Goal: Information Seeking & Learning: Learn about a topic

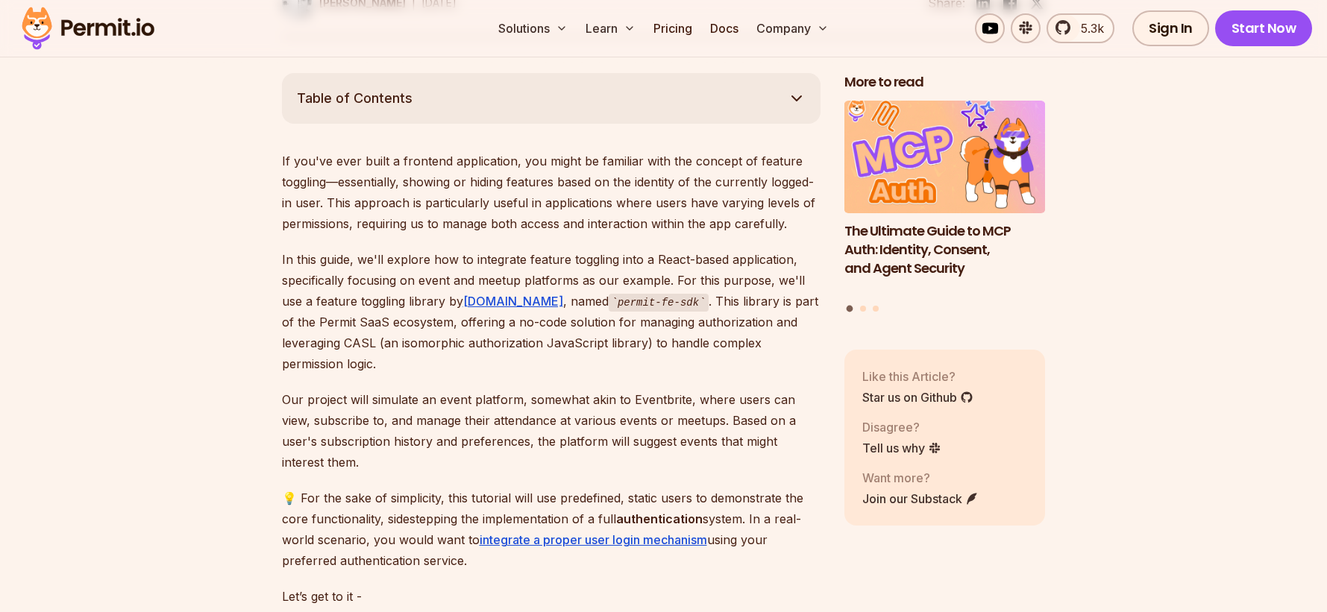
scroll to position [812, 0]
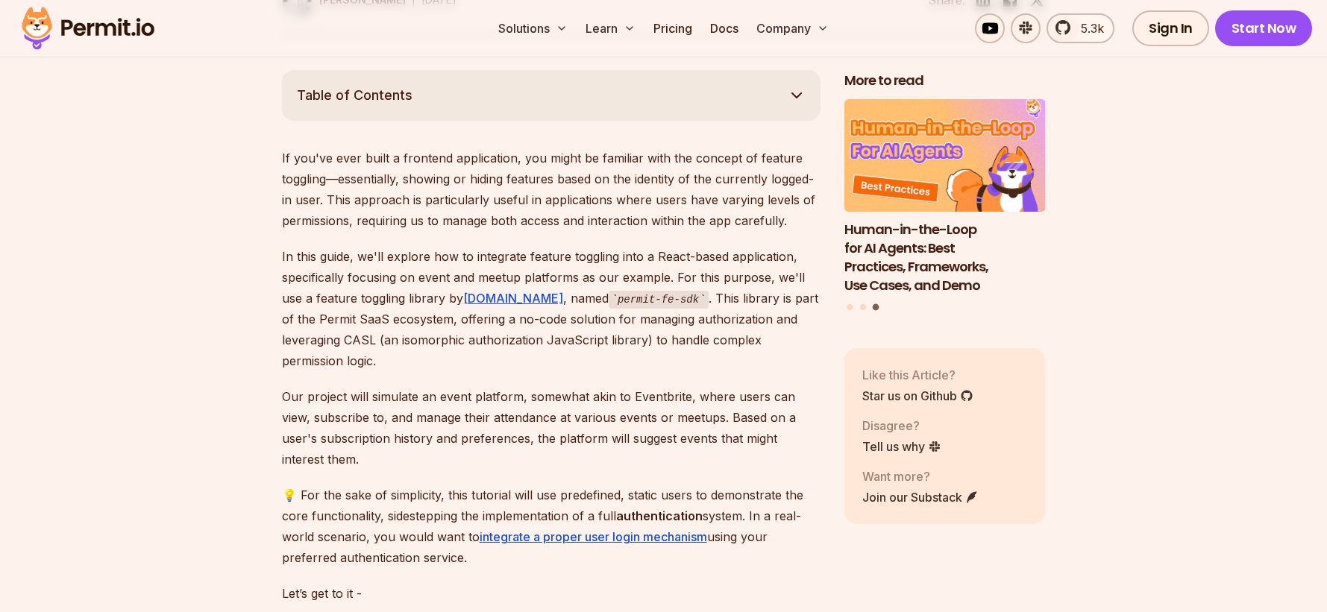
click at [730, 196] on p "If you've ever built a frontend application, you might be familiar with the con…" at bounding box center [551, 190] width 539 height 84
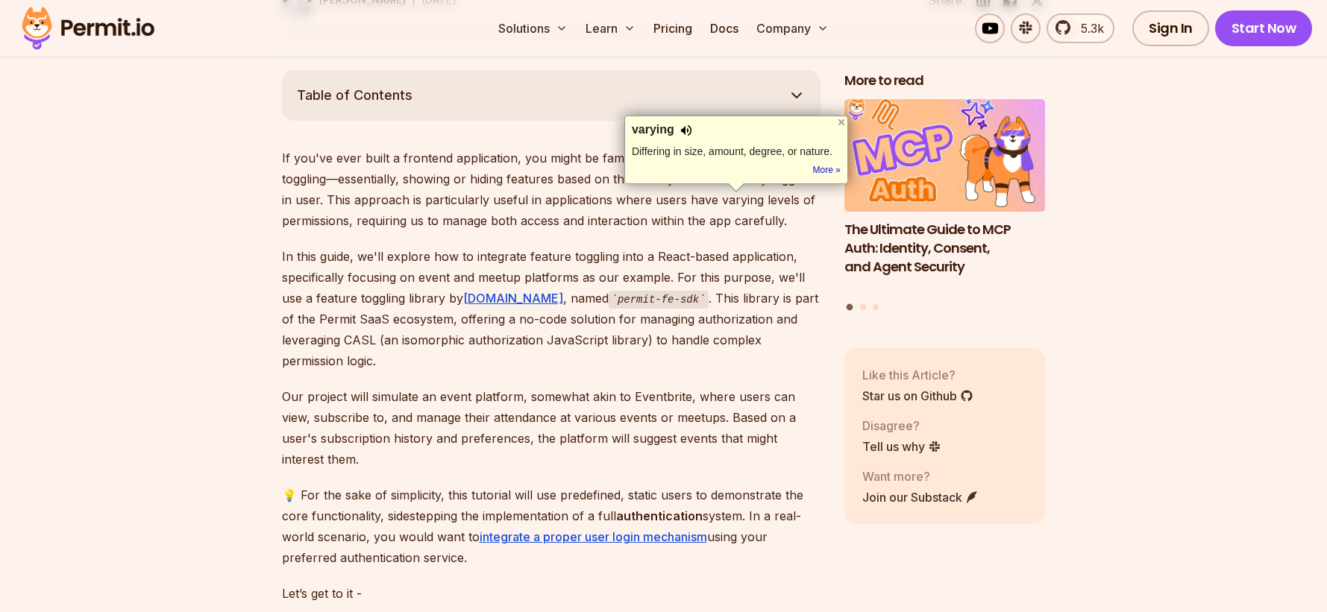
click at [690, 134] on div "varying" at bounding box center [736, 130] width 209 height 15
click at [689, 131] on div at bounding box center [686, 130] width 12 height 15
click at [686, 134] on div at bounding box center [686, 130] width 12 height 15
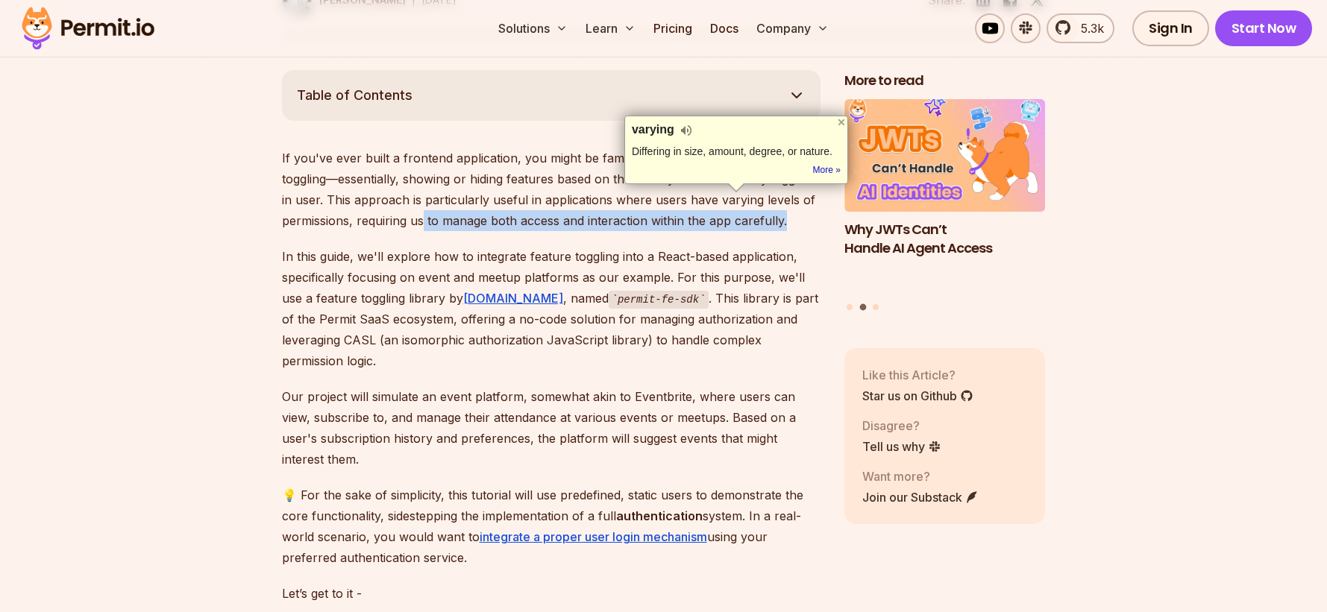
drag, startPoint x: 783, startPoint y: 225, endPoint x: 421, endPoint y: 225, distance: 361.0
click at [421, 225] on p "If you've ever built a frontend application, you might be familiar with the con…" at bounding box center [551, 190] width 539 height 84
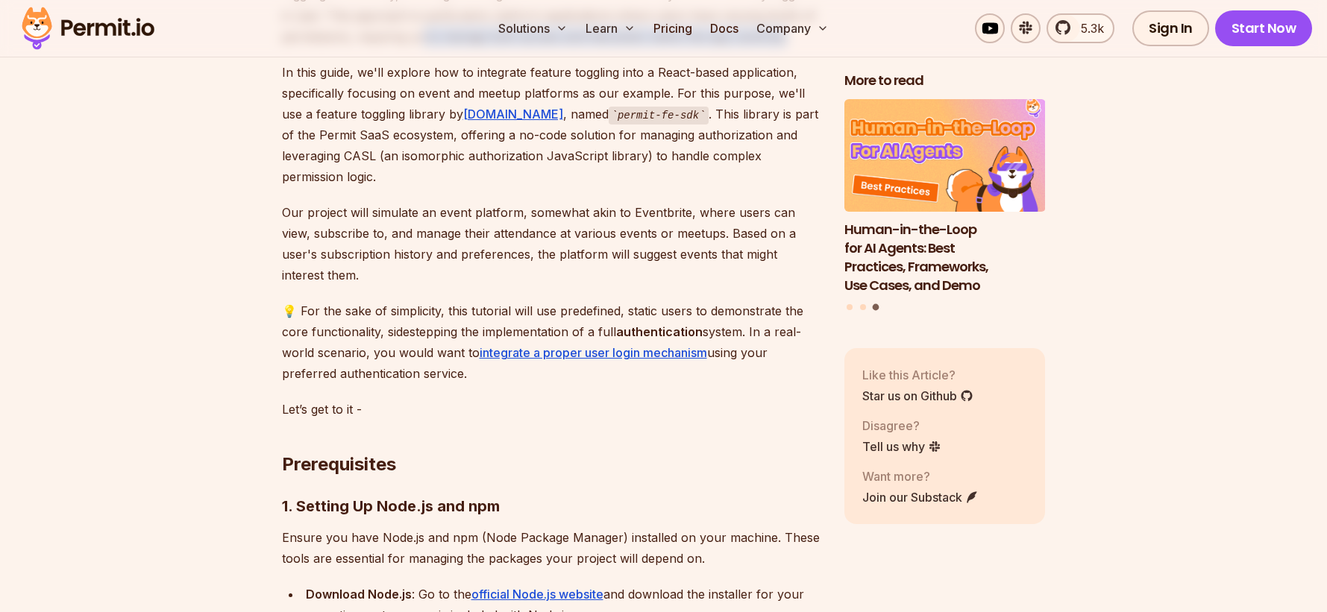
scroll to position [1003, 0]
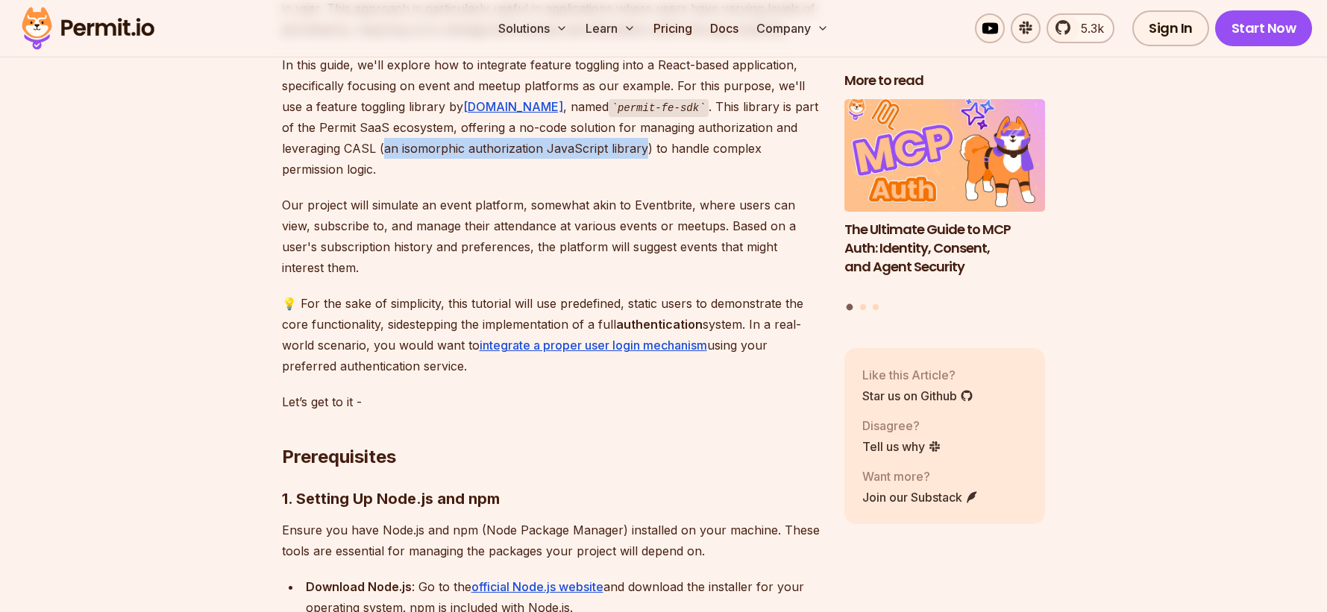
drag, startPoint x: 323, startPoint y: 148, endPoint x: 578, endPoint y: 152, distance: 255.1
click at [578, 152] on p "In this guide, we'll explore how to integrate feature toggling into a React-bas…" at bounding box center [551, 117] width 539 height 126
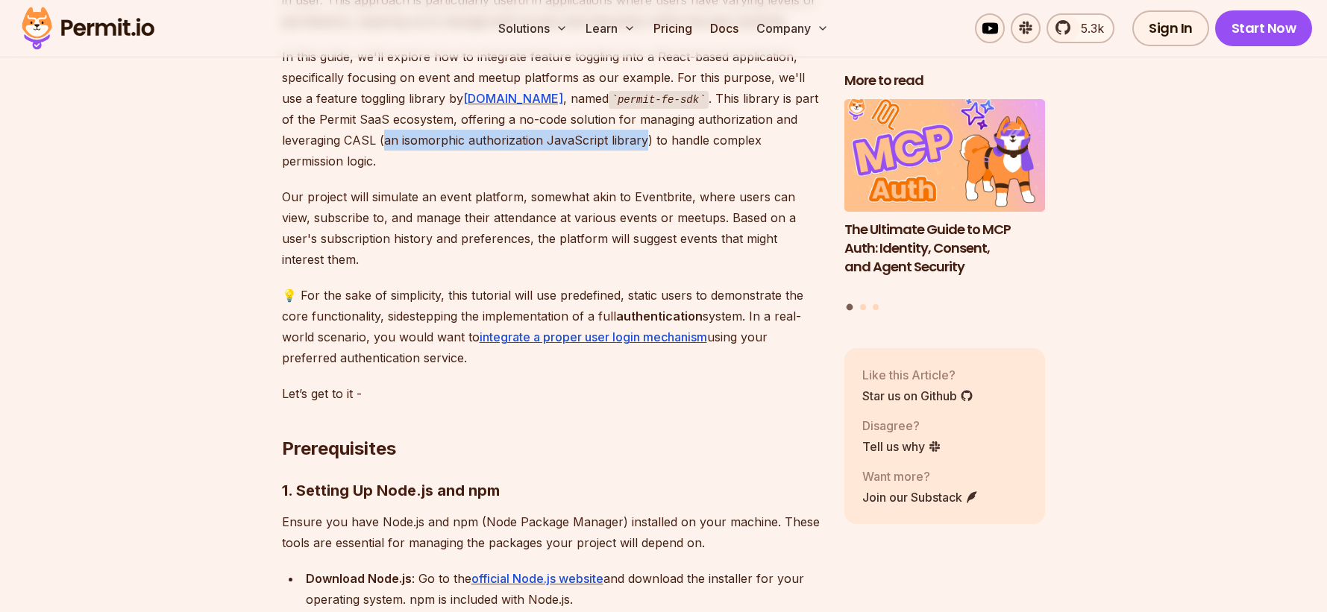
scroll to position [1024, 0]
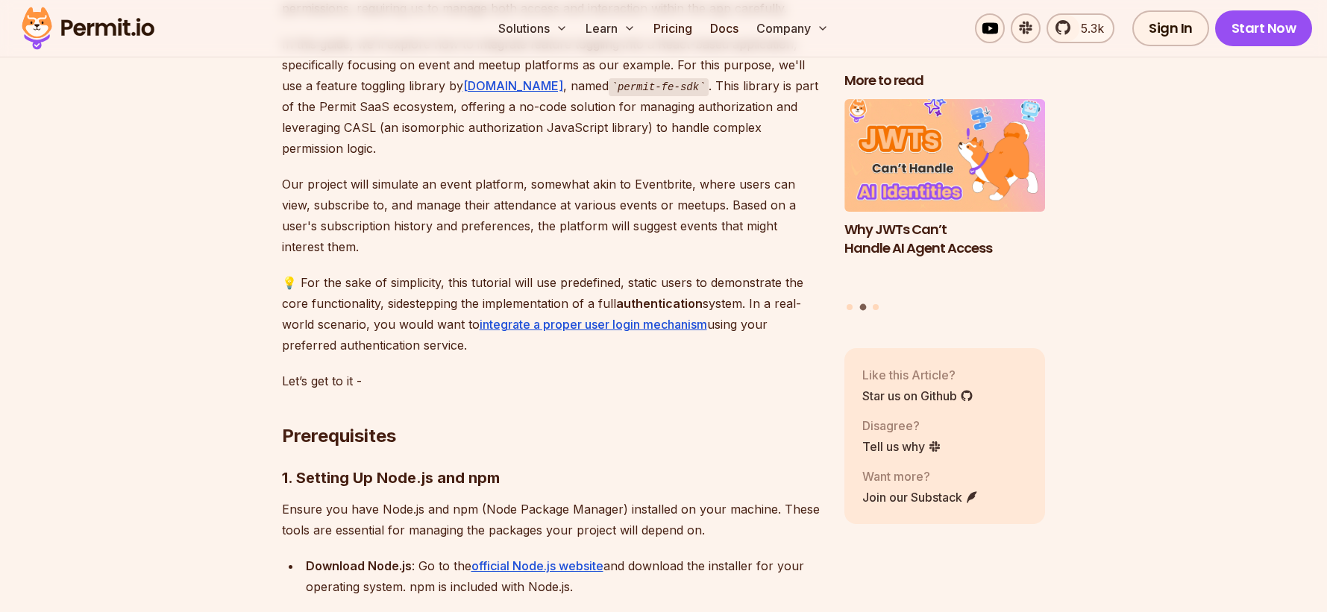
click at [657, 174] on p "Our project will simulate an event platform, somewhat akin to Eventbrite, where…" at bounding box center [551, 216] width 539 height 84
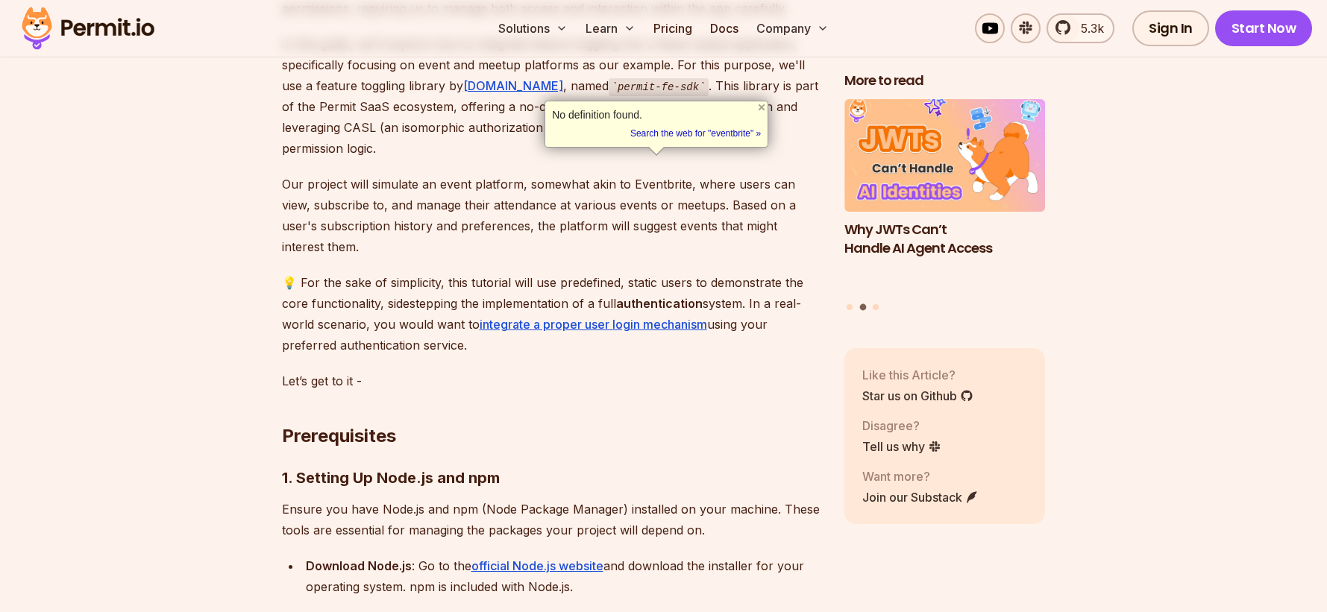
click at [713, 174] on p "Our project will simulate an event platform, somewhat akin to Eventbrite, where…" at bounding box center [551, 216] width 539 height 84
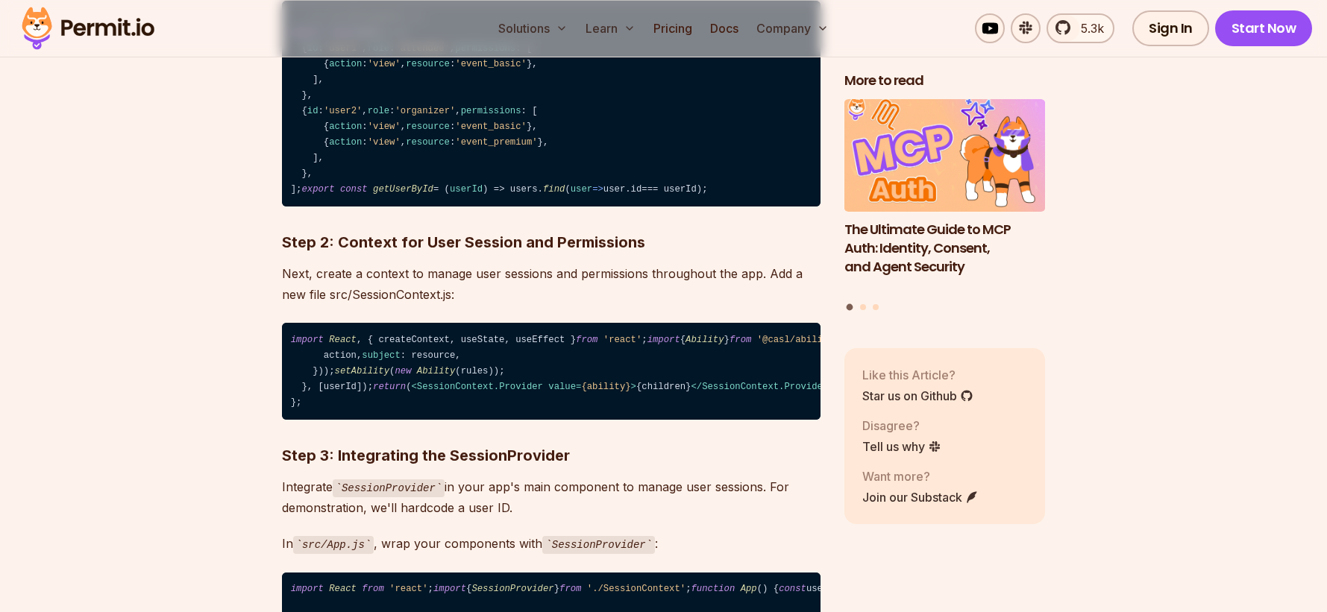
scroll to position [2656, 0]
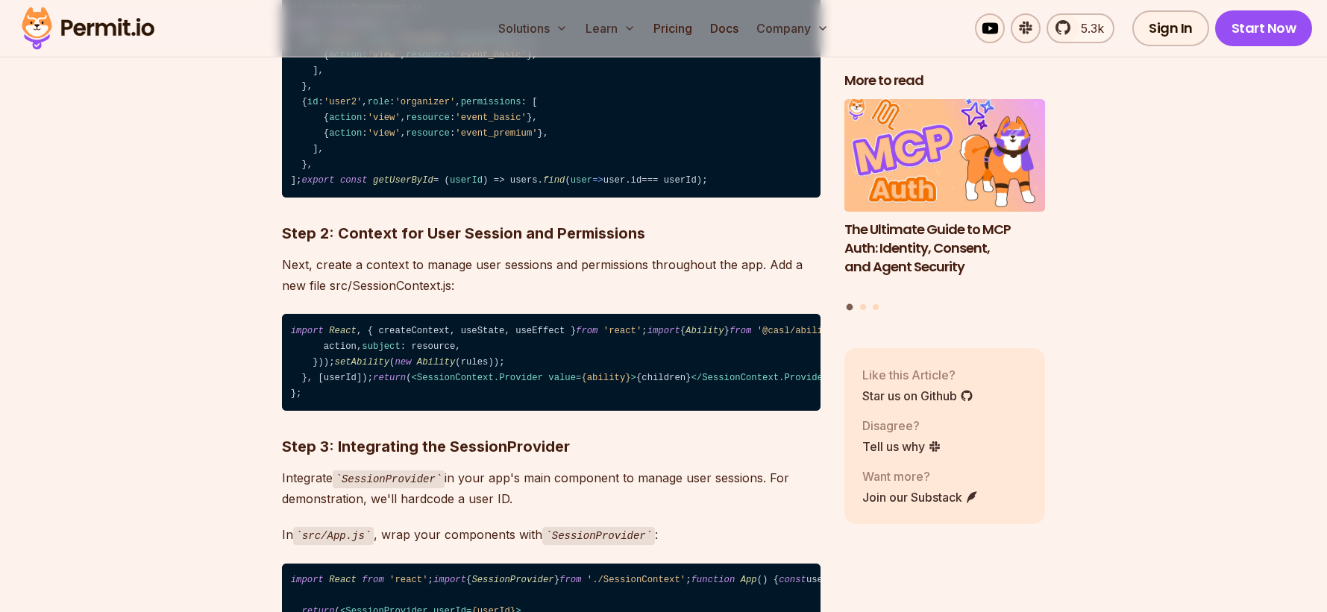
drag, startPoint x: 725, startPoint y: 280, endPoint x: 278, endPoint y: 283, distance: 446.8
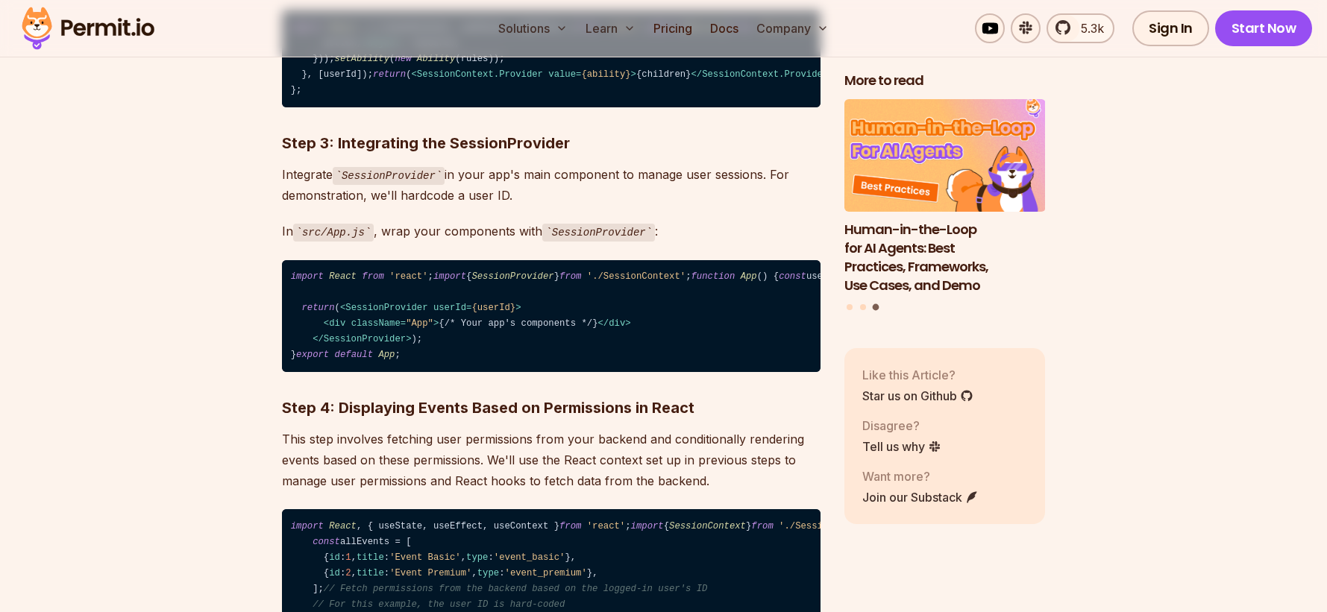
scroll to position [2963, 0]
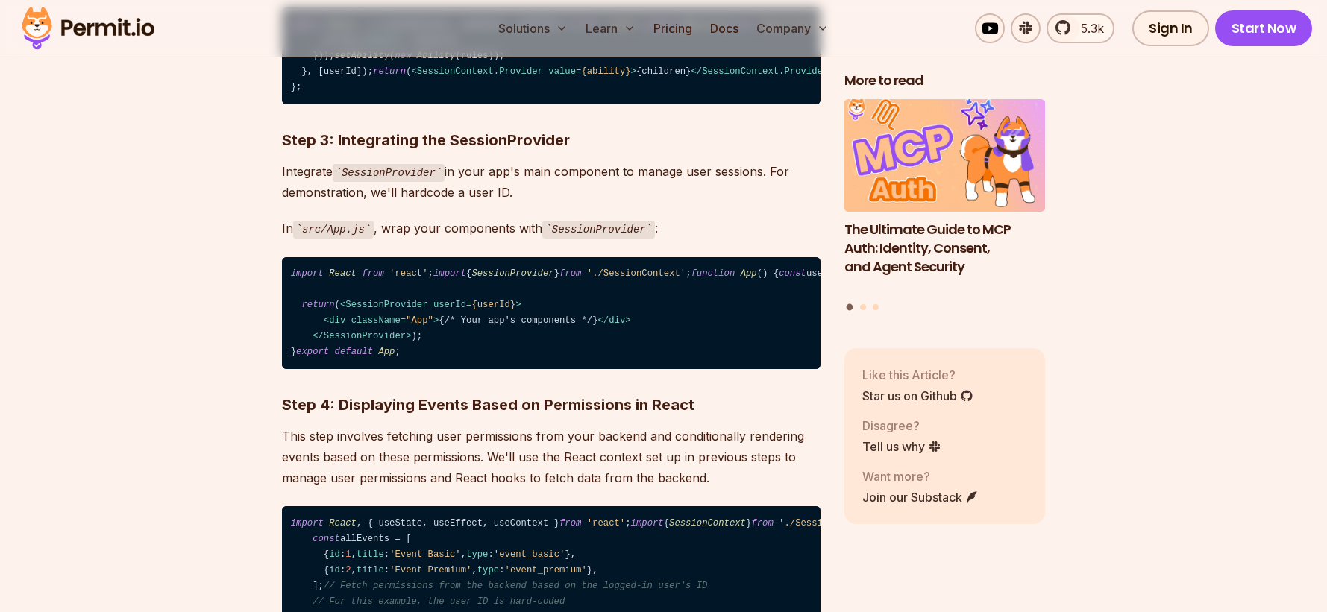
drag, startPoint x: 558, startPoint y: 187, endPoint x: 278, endPoint y: 189, distance: 279.7
drag, startPoint x: 481, startPoint y: 219, endPoint x: 519, endPoint y: 221, distance: 38.1
drag, startPoint x: 565, startPoint y: 219, endPoint x: 480, endPoint y: 219, distance: 85.8
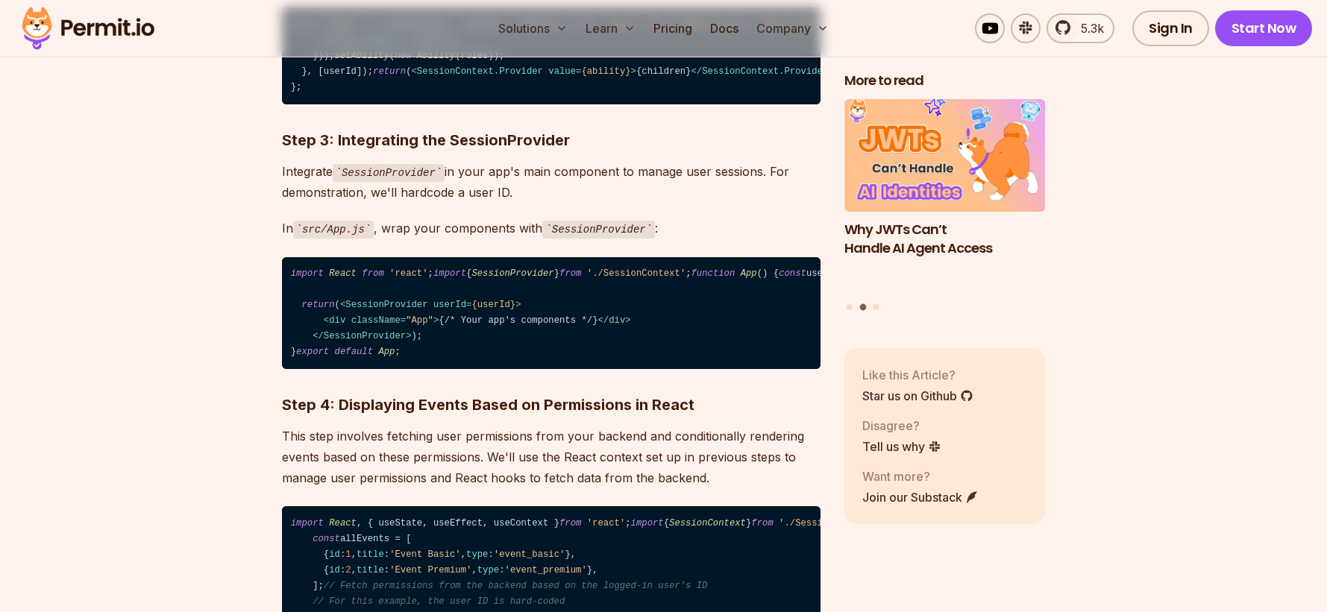
drag, startPoint x: 616, startPoint y: 234, endPoint x: 304, endPoint y: 234, distance: 312.6
click at [304, 104] on code "import React , { createContext, useState, useEffect } from 'react' ; import { A…" at bounding box center [551, 55] width 539 height 97
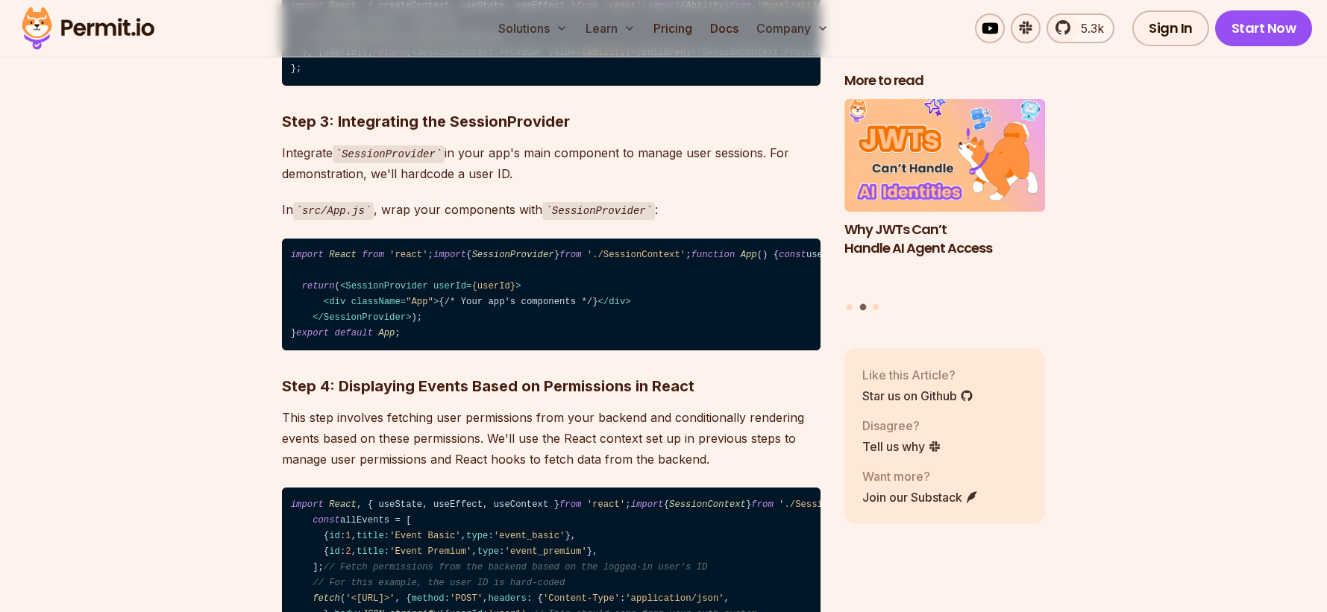
scroll to position [2999, 0]
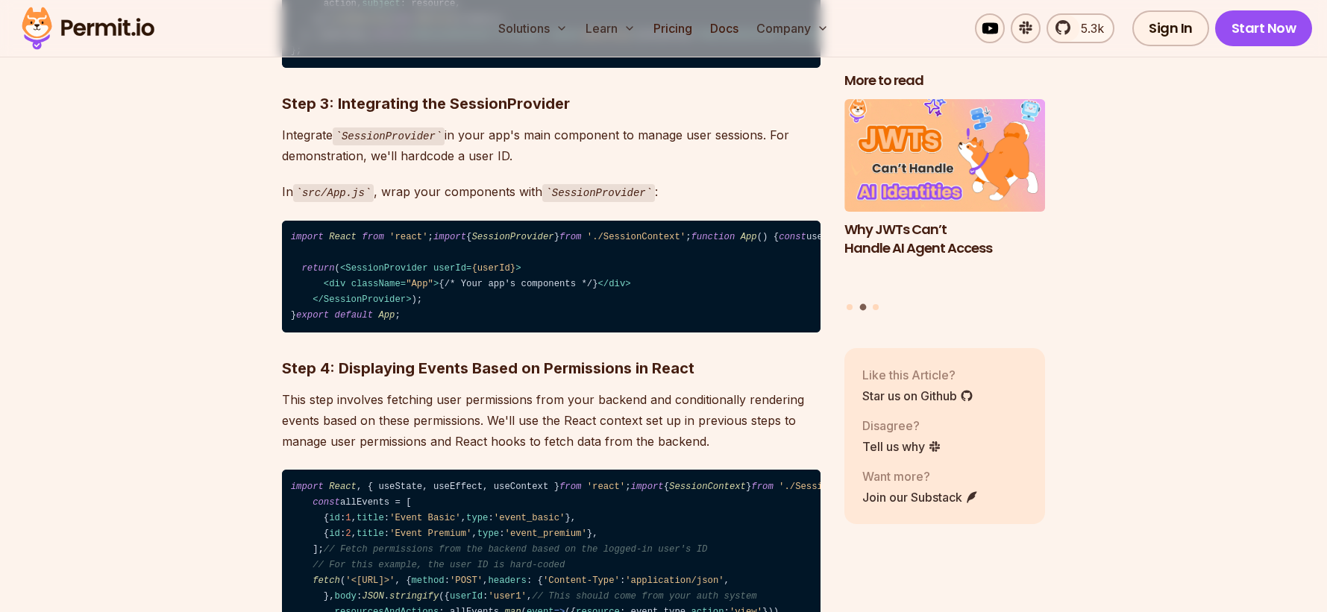
drag, startPoint x: 508, startPoint y: 245, endPoint x: 304, endPoint y: 245, distance: 203.6
click at [303, 68] on code "import React , { createContext, useState, useEffect } from 'react' ; import { A…" at bounding box center [551, 19] width 539 height 97
drag, startPoint x: 390, startPoint y: 262, endPoint x: 403, endPoint y: 262, distance: 12.7
click at [403, 68] on code "import React , { createContext, useState, useEffect } from 'react' ; import { A…" at bounding box center [551, 19] width 539 height 97
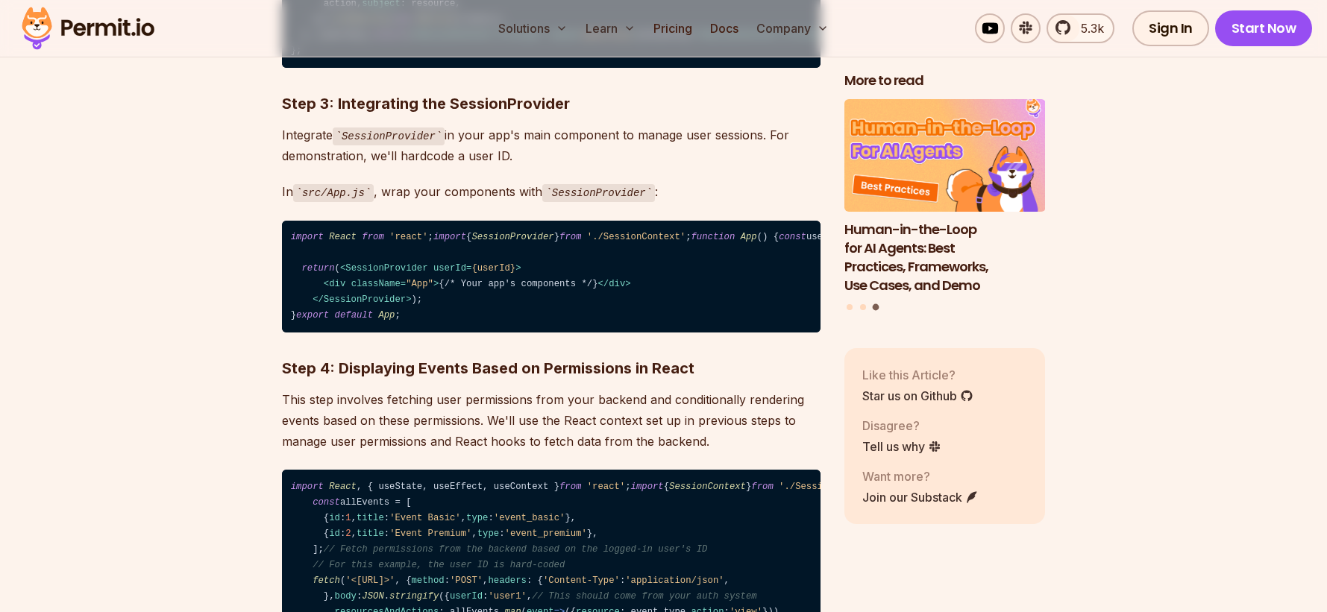
drag, startPoint x: 615, startPoint y: 257, endPoint x: 511, endPoint y: 256, distance: 103.7
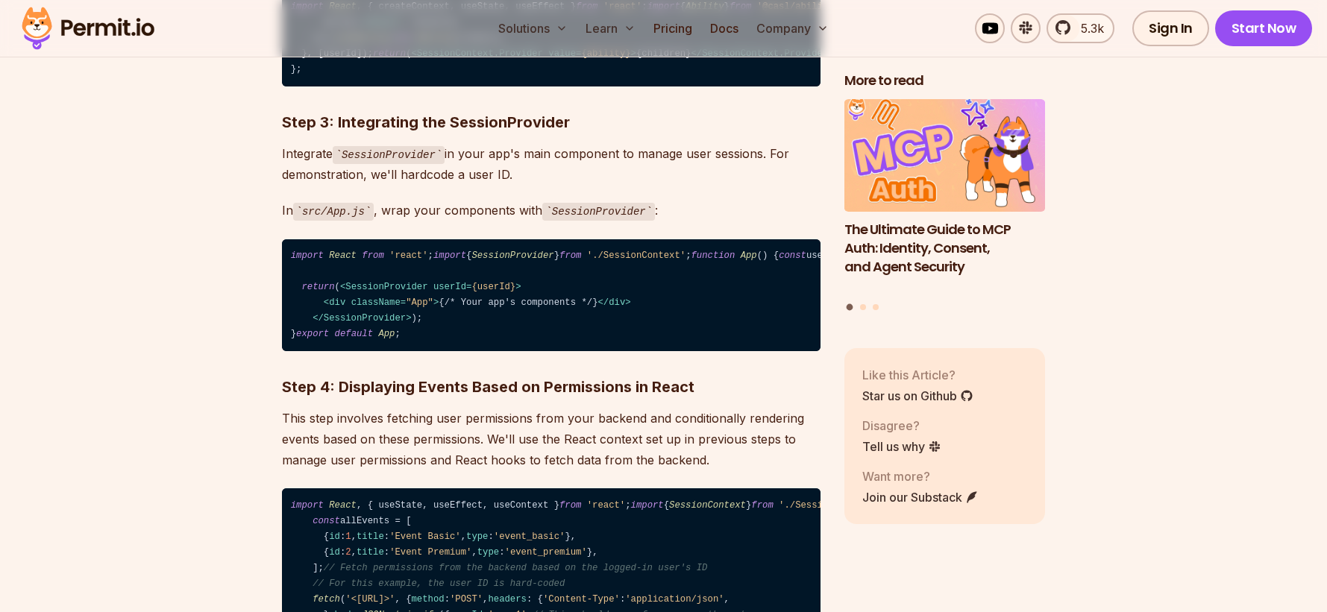
scroll to position [2984, 0]
